Goal: Task Accomplishment & Management: Use online tool/utility

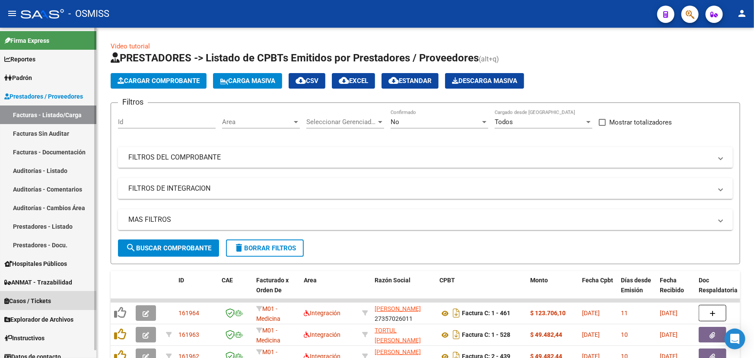
click at [22, 299] on span "Casos / Tickets" at bounding box center [27, 301] width 47 height 10
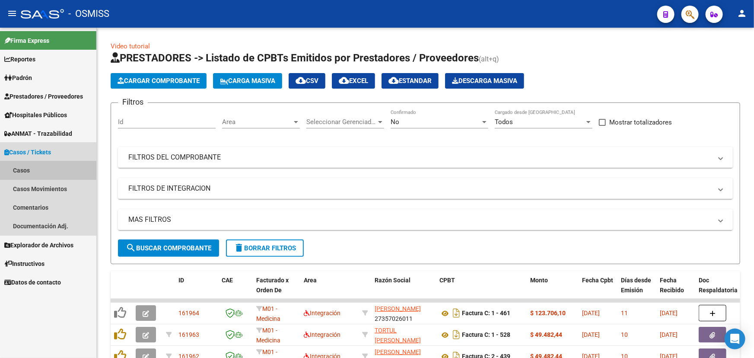
click at [34, 169] on link "Casos" at bounding box center [48, 170] width 96 height 19
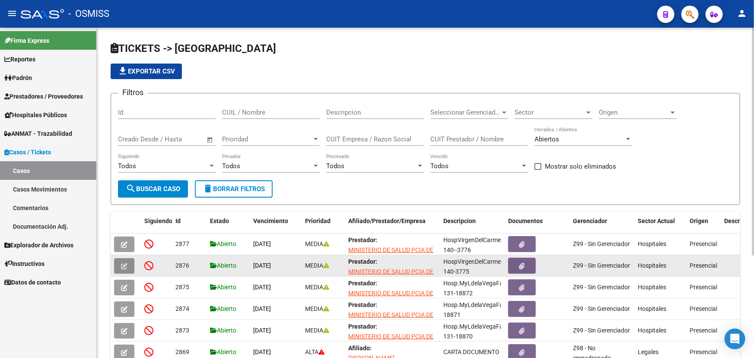
click at [124, 263] on icon "button" at bounding box center [124, 266] width 6 height 6
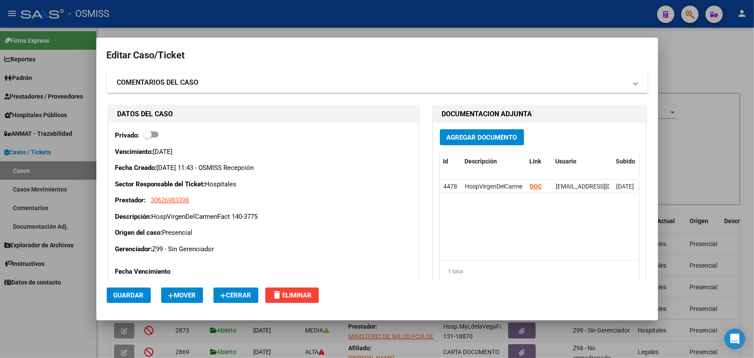
click at [246, 295] on span "Cerrar" at bounding box center [235, 295] width 31 height 8
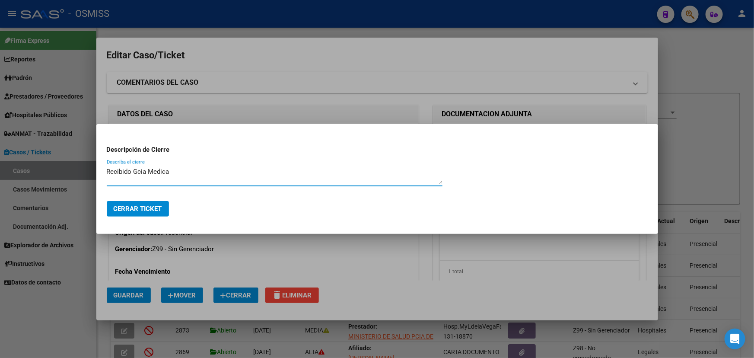
type textarea "Recibido Gcia Medica"
click at [135, 208] on span "Cerrar Ticket" at bounding box center [138, 209] width 48 height 8
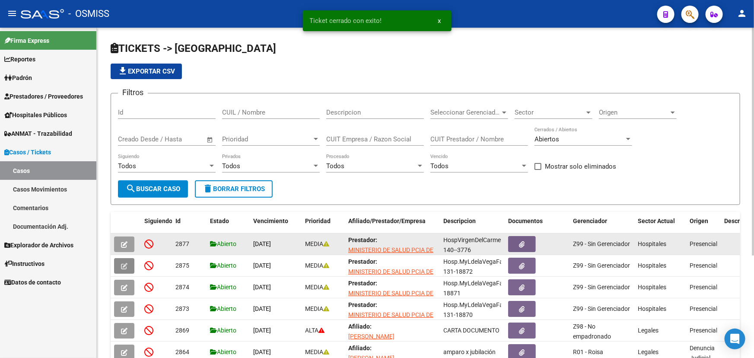
click at [128, 244] on button "button" at bounding box center [124, 244] width 20 height 16
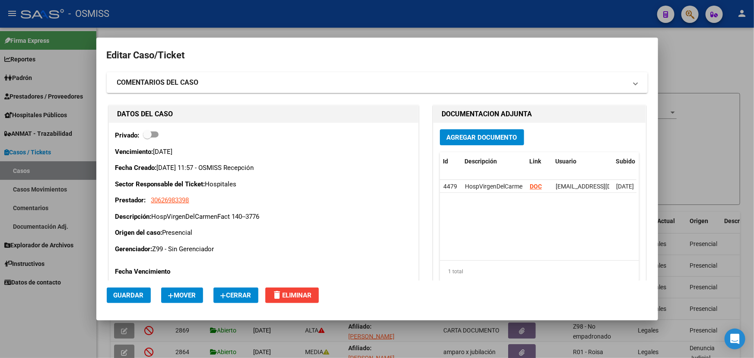
click at [245, 297] on span "Cerrar" at bounding box center [235, 295] width 31 height 8
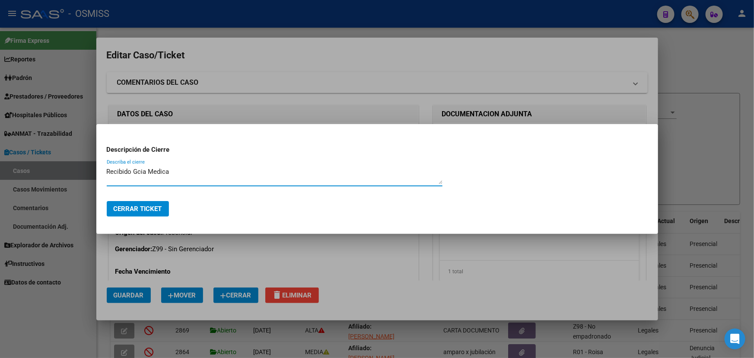
type textarea "Recibido Gcia Medica"
click at [139, 202] on button "Cerrar Ticket" at bounding box center [138, 209] width 62 height 16
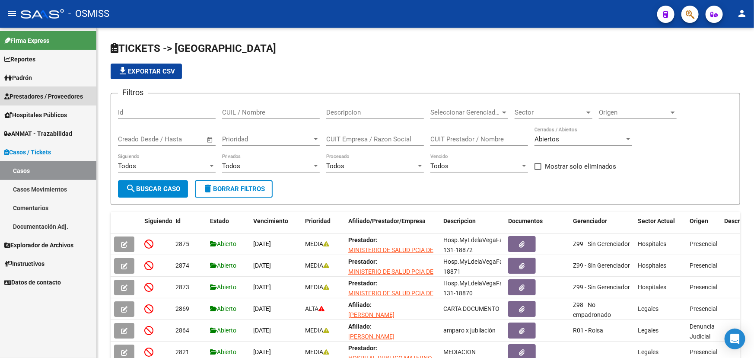
click at [35, 93] on span "Prestadores / Proveedores" at bounding box center [43, 97] width 79 height 10
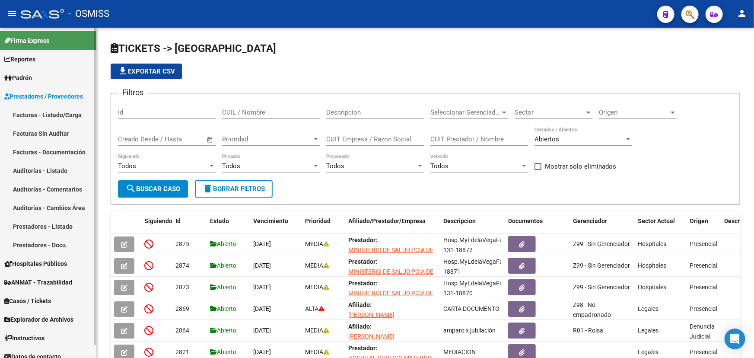
click at [33, 115] on link "Facturas - Listado/Carga" at bounding box center [48, 114] width 96 height 19
